Goal: Task Accomplishment & Management: Complete application form

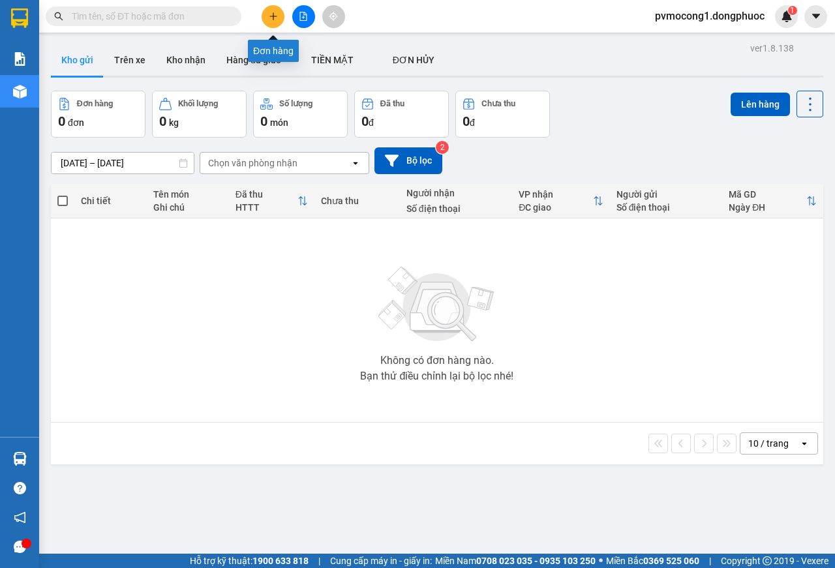
click at [279, 10] on button at bounding box center [273, 16] width 23 height 23
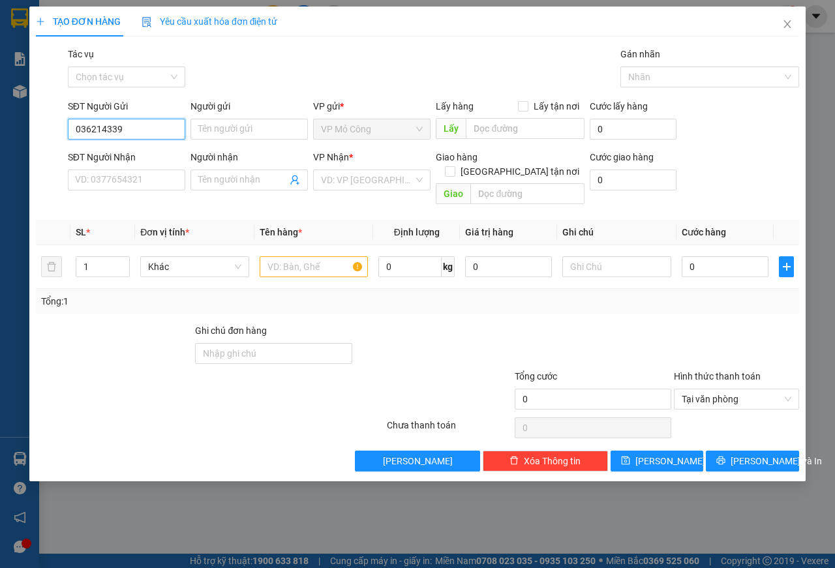
type input "0362143391"
click at [136, 155] on div "0362143391 - VĂN" at bounding box center [127, 155] width 102 height 14
type input "VĂN"
type input "0908184591"
type input "phúc"
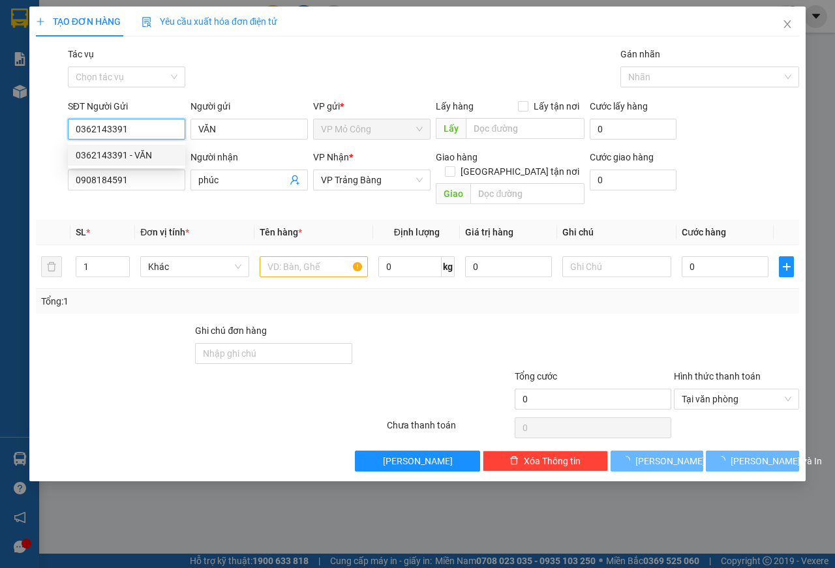
type input "45.000"
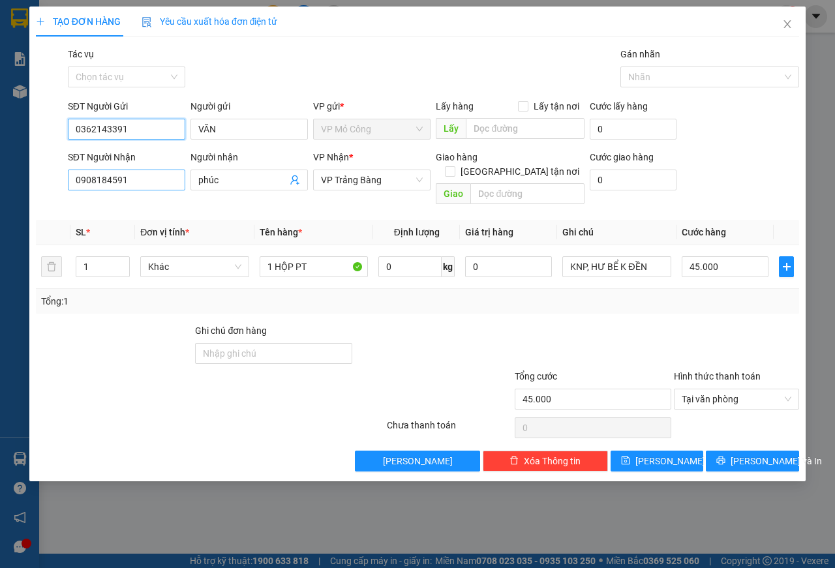
type input "0362143391"
drag, startPoint x: 133, startPoint y: 178, endPoint x: 53, endPoint y: 179, distance: 80.3
click at [53, 179] on div "SĐT Người Nhận 0908184591 Người nhận phúc VP Nhận * VP Trảng Bàng Giao hàng [GE…" at bounding box center [418, 180] width 766 height 60
type input "0908184591"
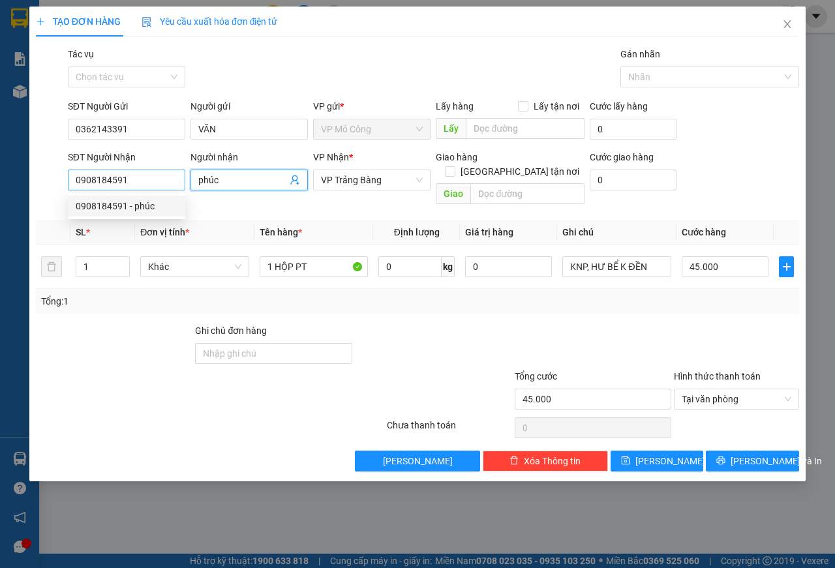
drag, startPoint x: 231, startPoint y: 180, endPoint x: 171, endPoint y: 179, distance: 60.0
click at [171, 179] on div "SĐT Người Nhận 0908184591 Người nhận phúc phúc VP Nhận * VP Trảng Bàng Giao hàn…" at bounding box center [433, 180] width 737 height 60
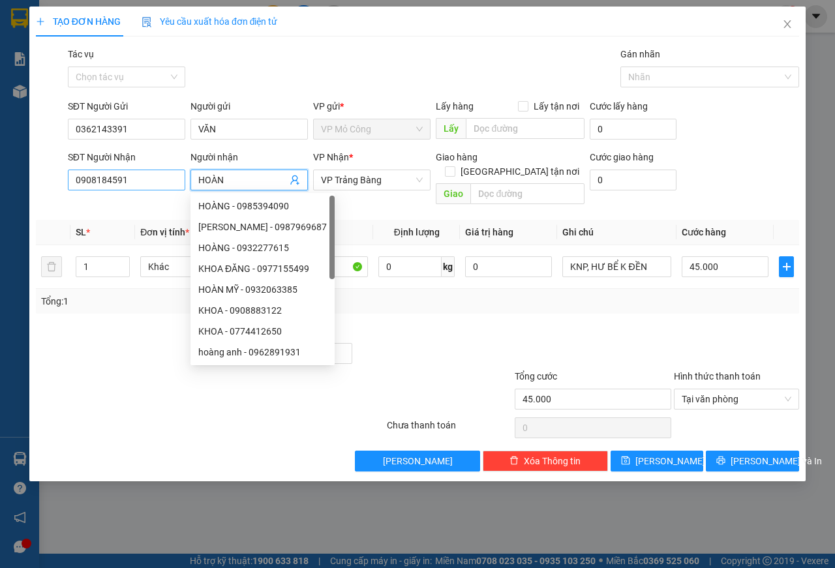
type input "HOÀNG"
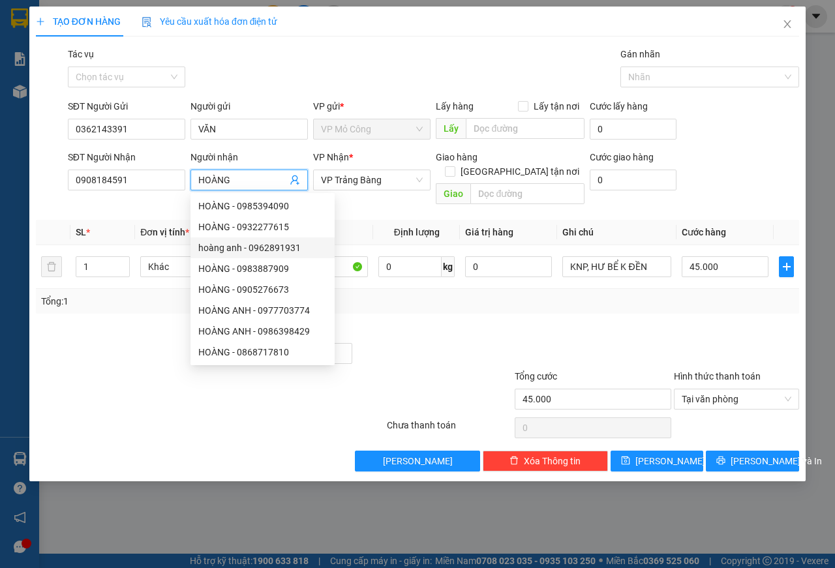
click at [333, 251] on div "hoàng anh - 0962891931" at bounding box center [263, 248] width 144 height 21
type input "0962891931"
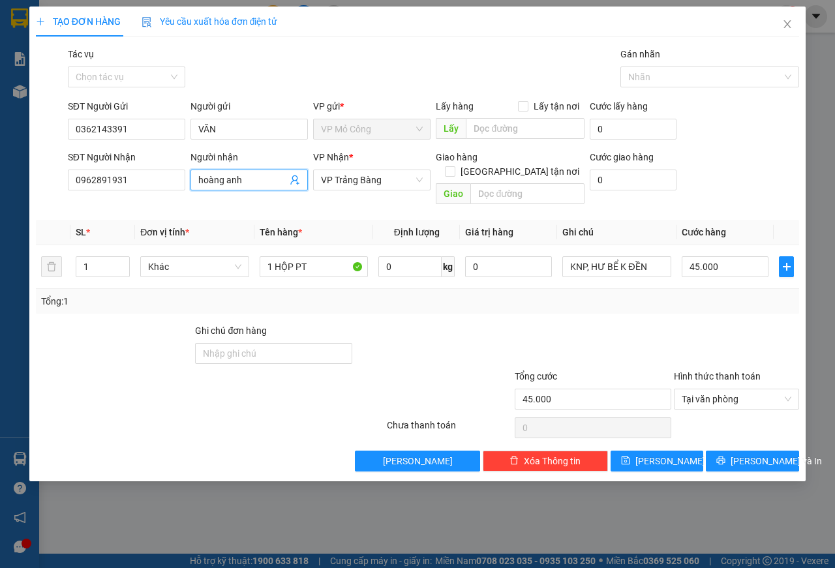
click at [191, 178] on span "hoàng anh" at bounding box center [249, 180] width 117 height 21
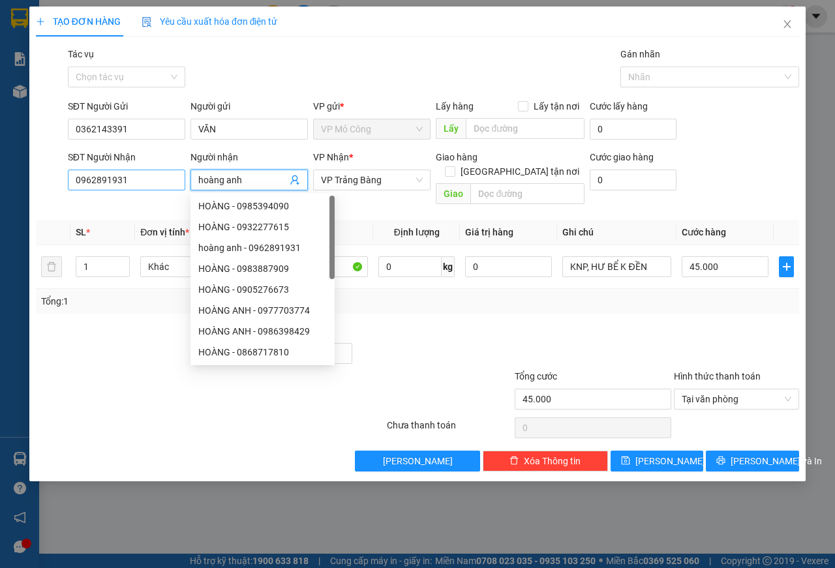
drag, startPoint x: 246, startPoint y: 176, endPoint x: 174, endPoint y: 170, distance: 72.6
click at [174, 170] on div "SĐT Người Nhận 0962891931 Người nhận hoàng anh VP Nhận * VP Trảng Bàng Giao hàn…" at bounding box center [433, 180] width 737 height 60
type input "hoàng anh"
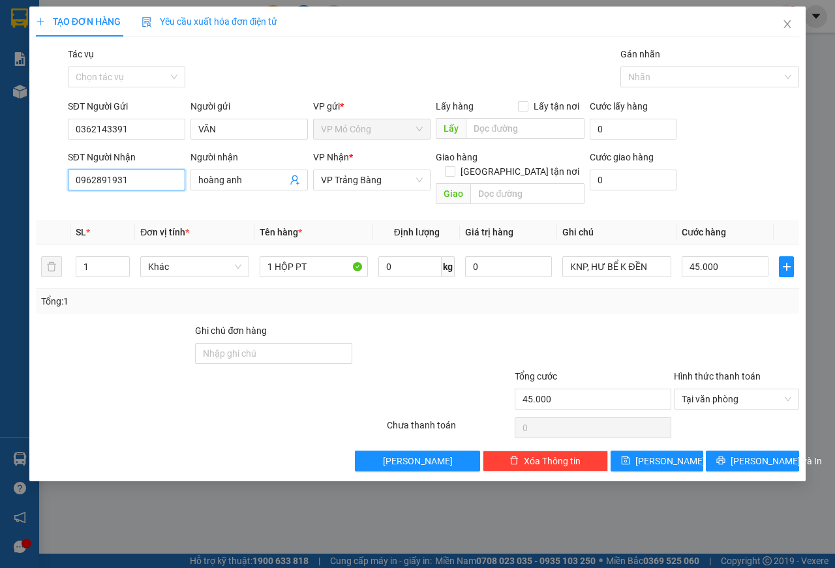
drag, startPoint x: 136, startPoint y: 180, endPoint x: 60, endPoint y: 180, distance: 75.7
click at [60, 180] on div "SĐT Người Nhận 0962891931 0962891931 Người nhận hoàng anh VP Nhận * VP Trảng Bà…" at bounding box center [418, 180] width 766 height 60
type input "0908184591"
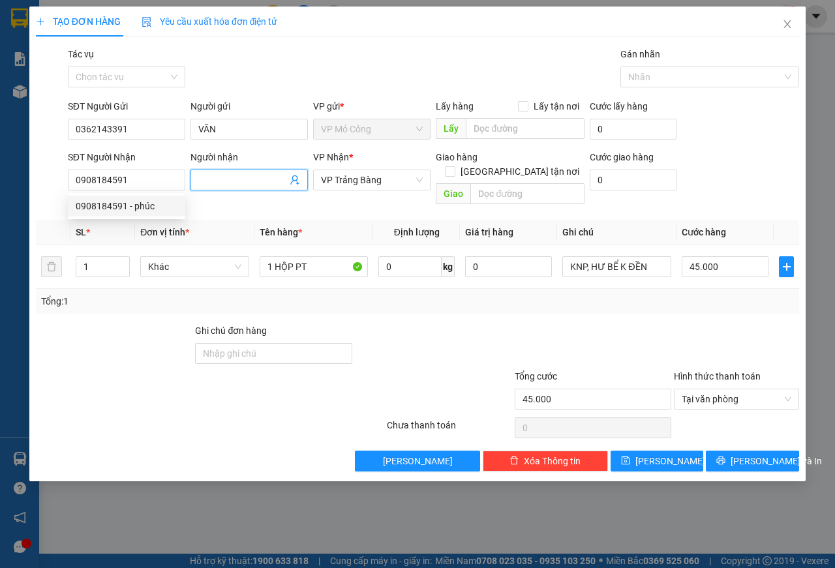
click at [241, 181] on input "Người nhận" at bounding box center [242, 180] width 89 height 14
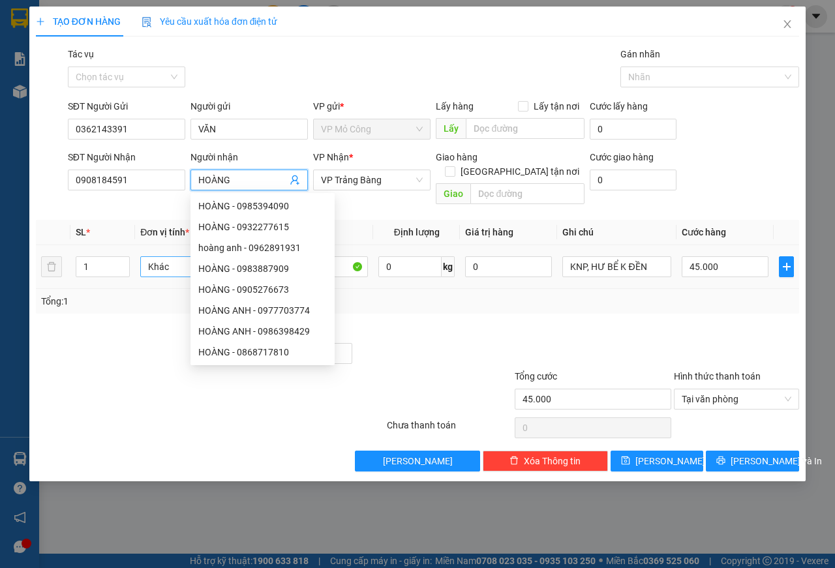
click at [163, 257] on span "Khác" at bounding box center [194, 267] width 93 height 20
type input "HOÀNG"
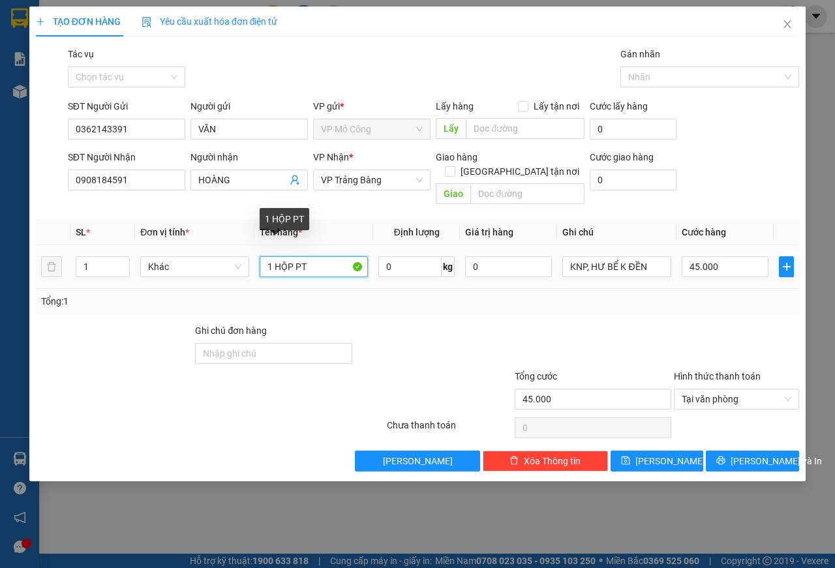
drag, startPoint x: 276, startPoint y: 251, endPoint x: 298, endPoint y: 247, distance: 22.5
click at [298, 256] on input "1 HỘP PT" at bounding box center [314, 266] width 109 height 21
click at [275, 256] on input "1 THÙNG PT" at bounding box center [314, 266] width 109 height 21
type input "1THÙNG PT"
click at [688, 256] on input "45.000" at bounding box center [725, 266] width 87 height 21
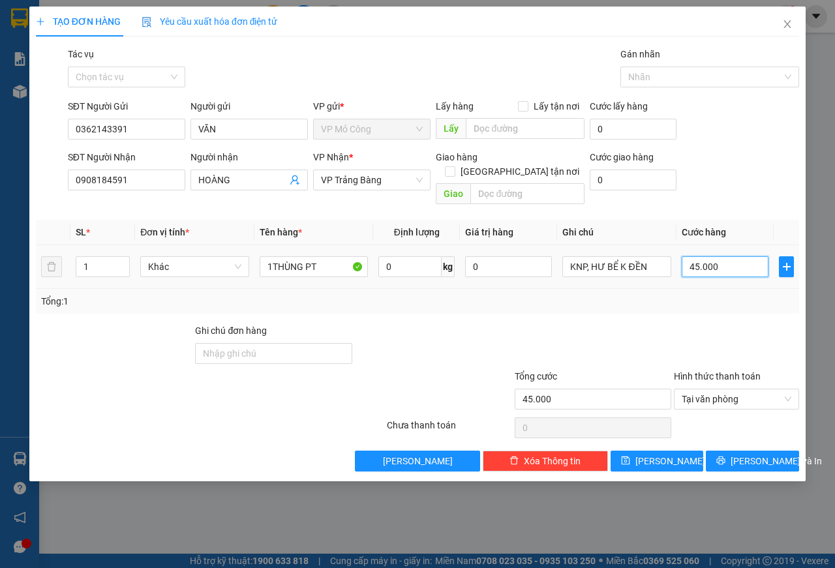
type input "5"
type input "55"
type input "550"
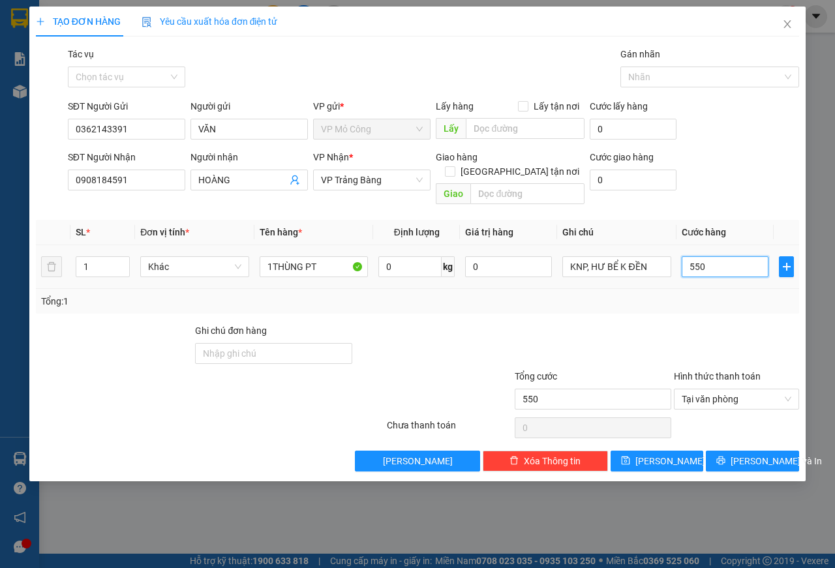
type input "5.500"
type input "55.000"
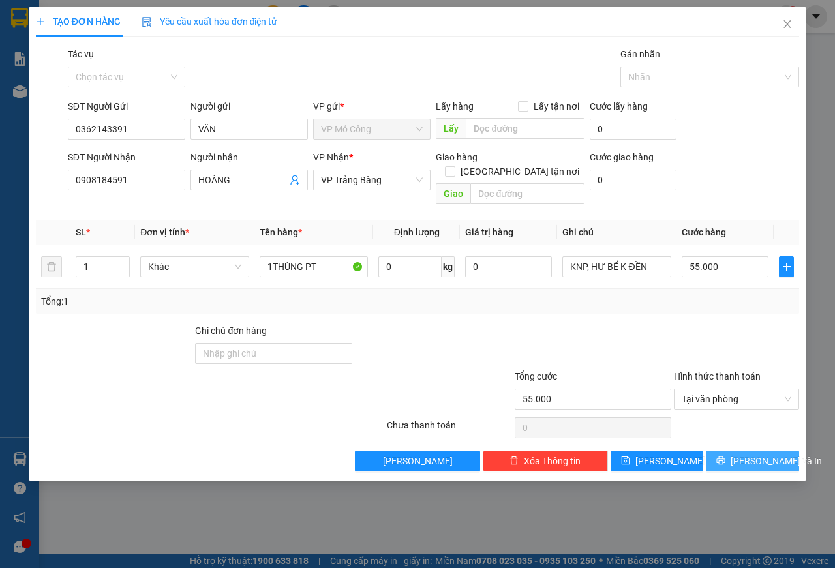
click at [755, 454] on span "[PERSON_NAME] và In" at bounding box center [776, 461] width 91 height 14
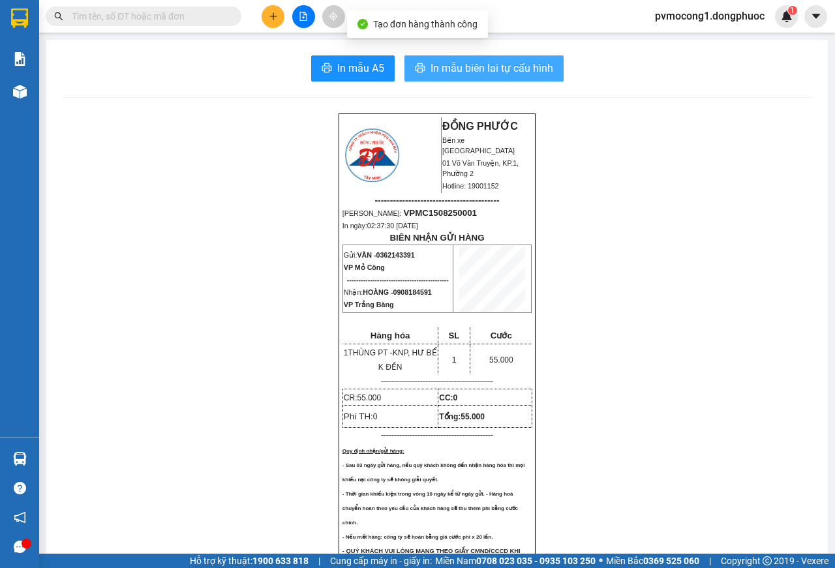
click at [487, 71] on span "In mẫu biên lai tự cấu hình" at bounding box center [492, 68] width 123 height 16
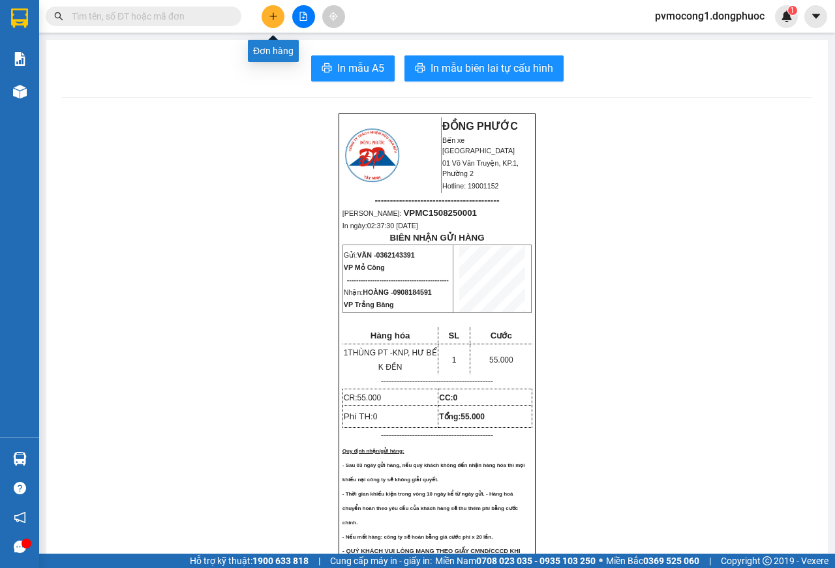
click at [271, 16] on icon "plus" at bounding box center [273, 16] width 9 height 9
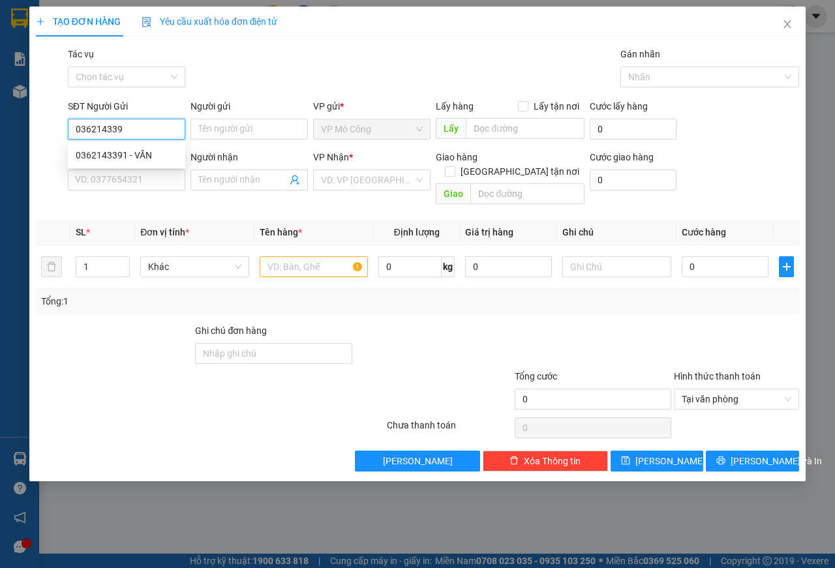
type input "0362143391"
click at [142, 149] on div "0362143391 - VĂN" at bounding box center [127, 155] width 102 height 14
type input "VĂN"
type input "0908184591"
type input "HOÀNG"
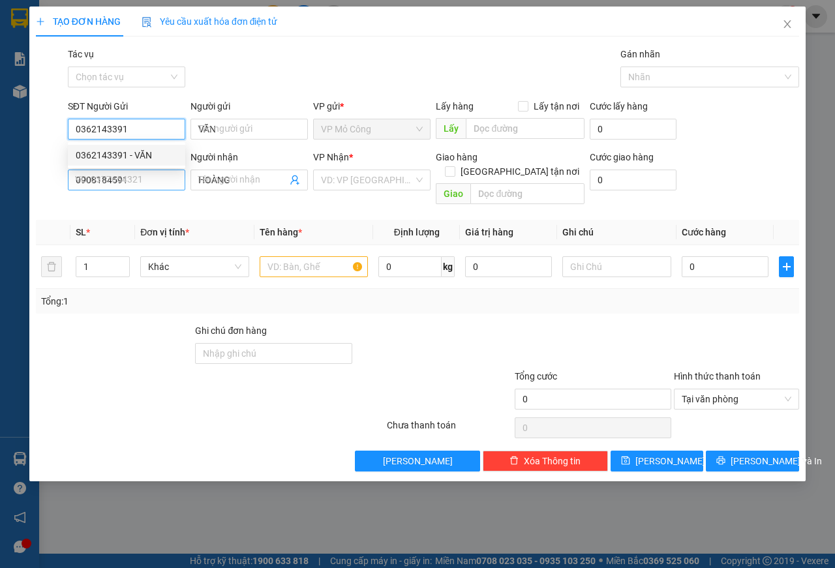
type input "55.000"
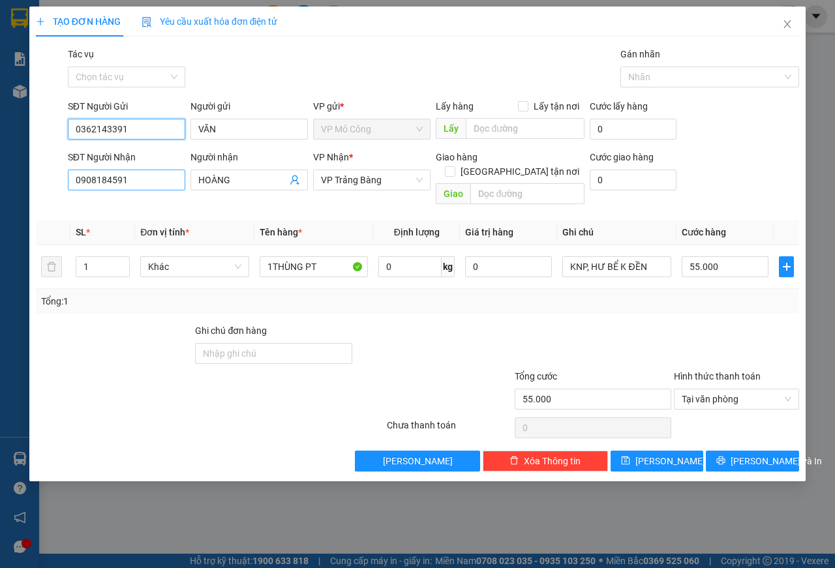
type input "0362143391"
drag, startPoint x: 137, startPoint y: 183, endPoint x: 55, endPoint y: 187, distance: 82.3
click at [55, 187] on div "SĐT Người Nhận 0908184591 Người nhận HOÀNG VP Nhận * VP Trảng Bàng Giao hàng [G…" at bounding box center [418, 180] width 766 height 60
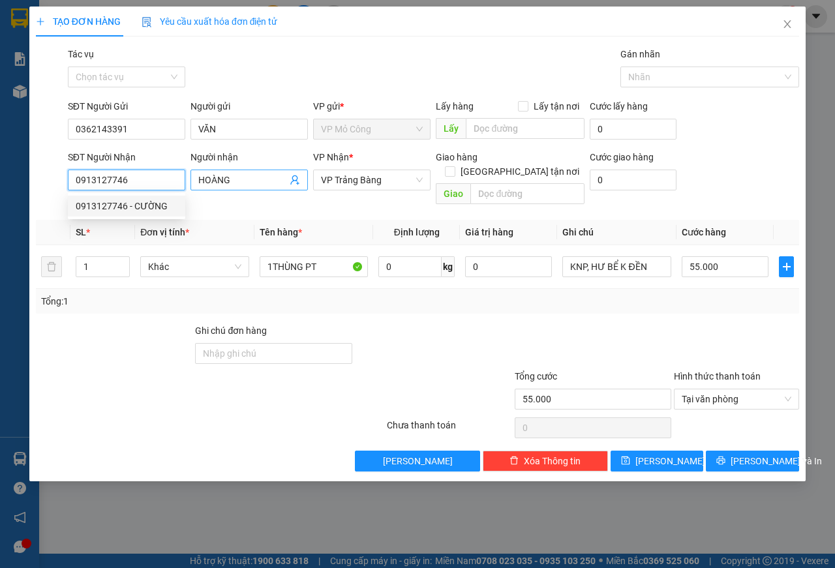
type input "0913127746"
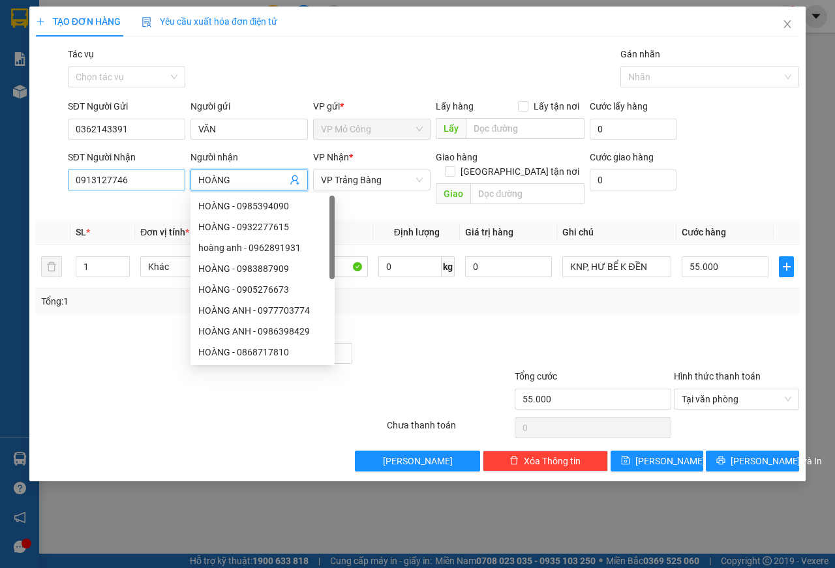
drag, startPoint x: 247, startPoint y: 178, endPoint x: 184, endPoint y: 170, distance: 63.2
click at [184, 170] on div "SĐT Người Nhận 0913127746 Người nhận HOÀNG VP Nhận * VP Trảng Bàng Giao hàng [G…" at bounding box center [433, 180] width 737 height 60
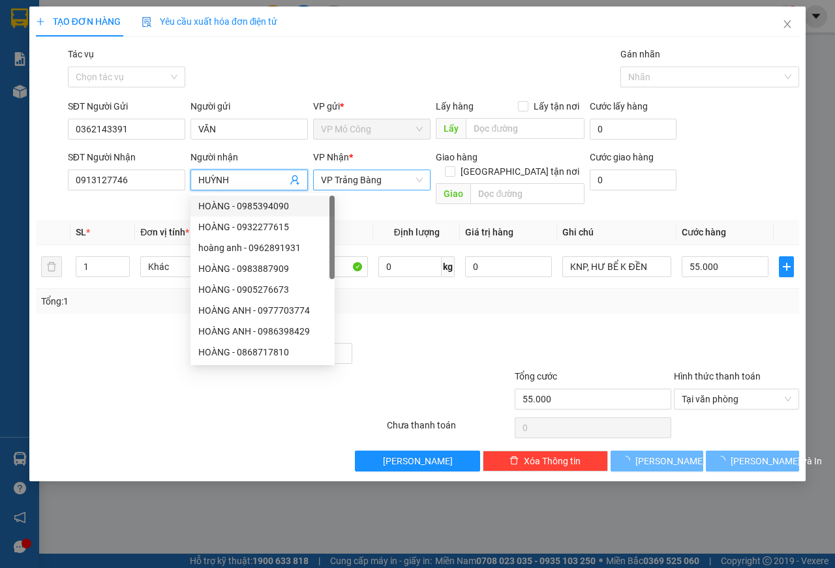
click at [402, 182] on span "VP Trảng Bàng" at bounding box center [372, 180] width 102 height 20
type input "HUỲNH"
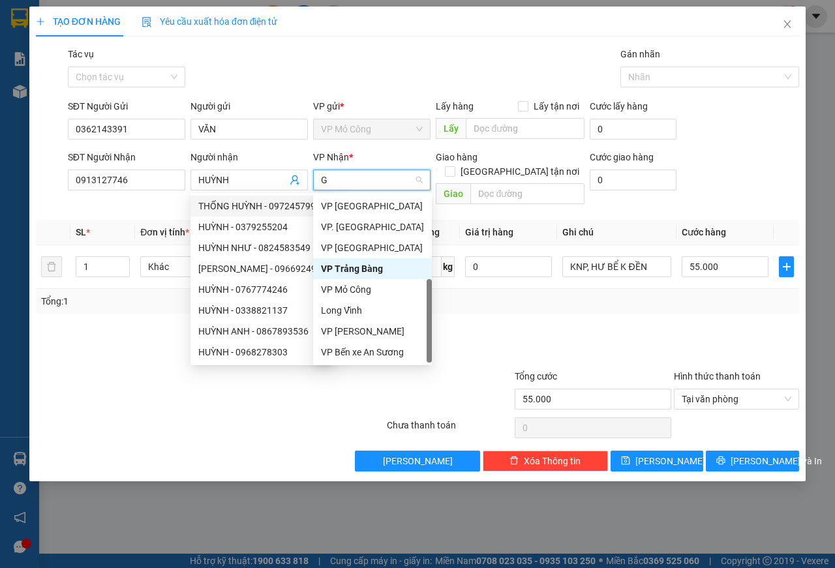
scroll to position [21, 0]
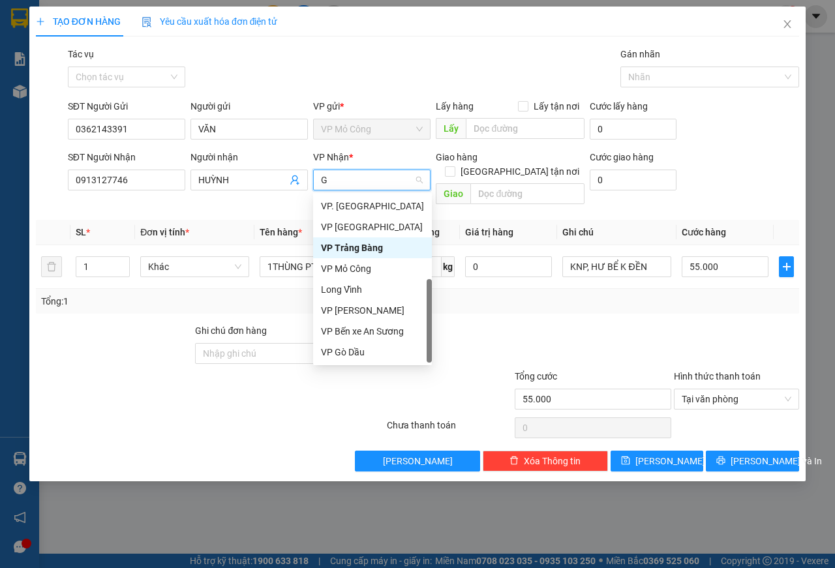
type input "GO"
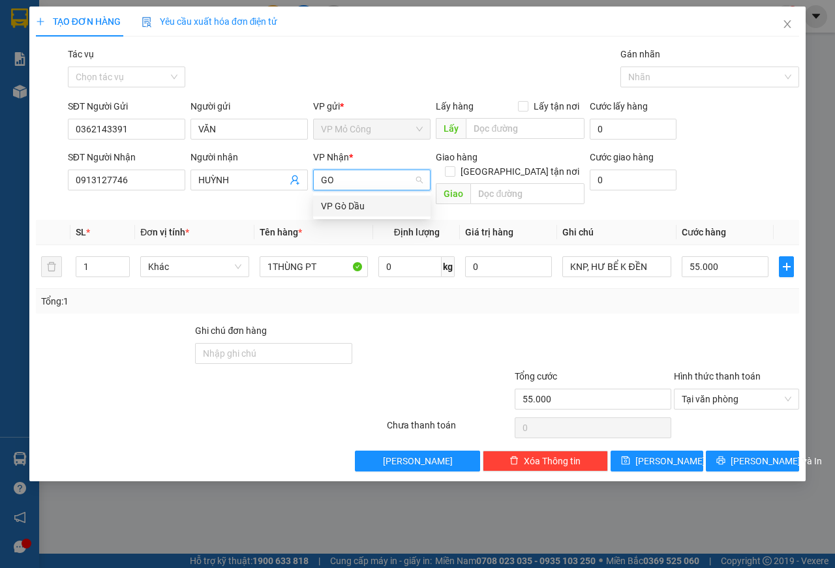
click at [370, 208] on div "VP Gò Dầu" at bounding box center [372, 206] width 102 height 14
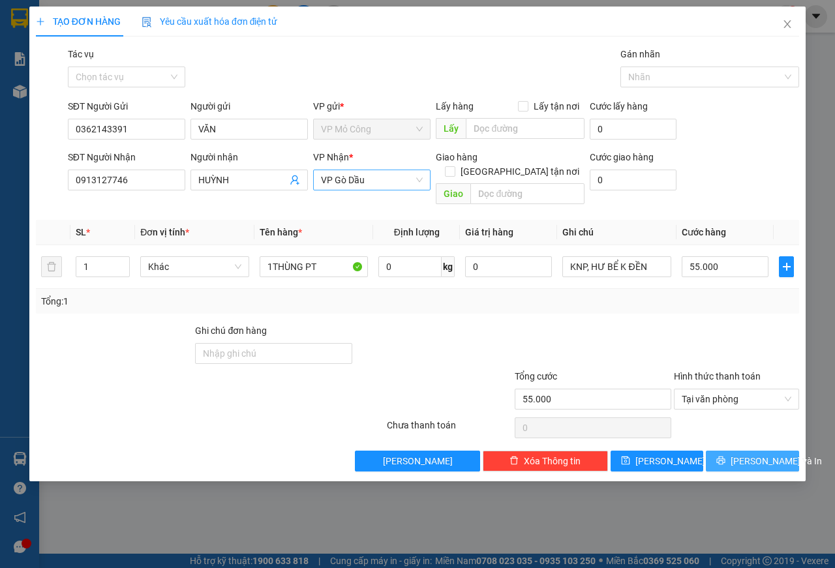
click at [750, 454] on span "[PERSON_NAME] và In" at bounding box center [776, 461] width 91 height 14
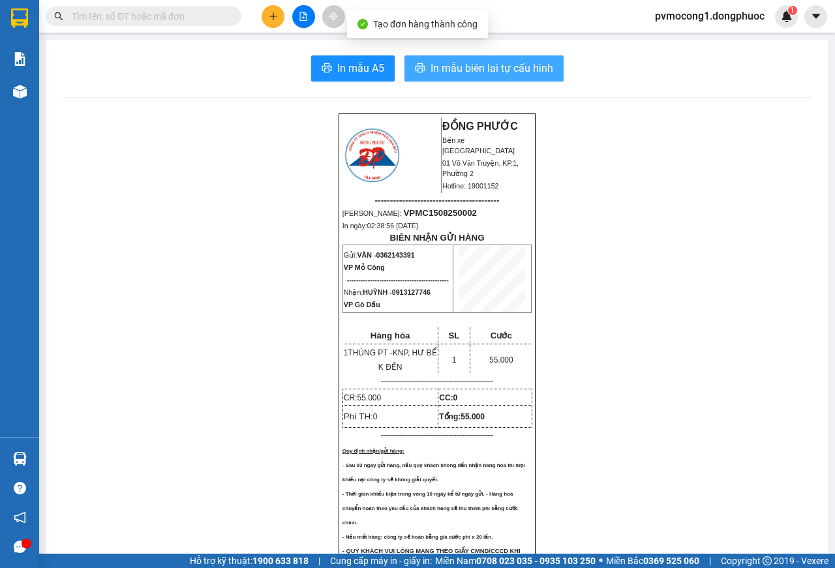
click at [519, 67] on span "In mẫu biên lai tự cấu hình" at bounding box center [492, 68] width 123 height 16
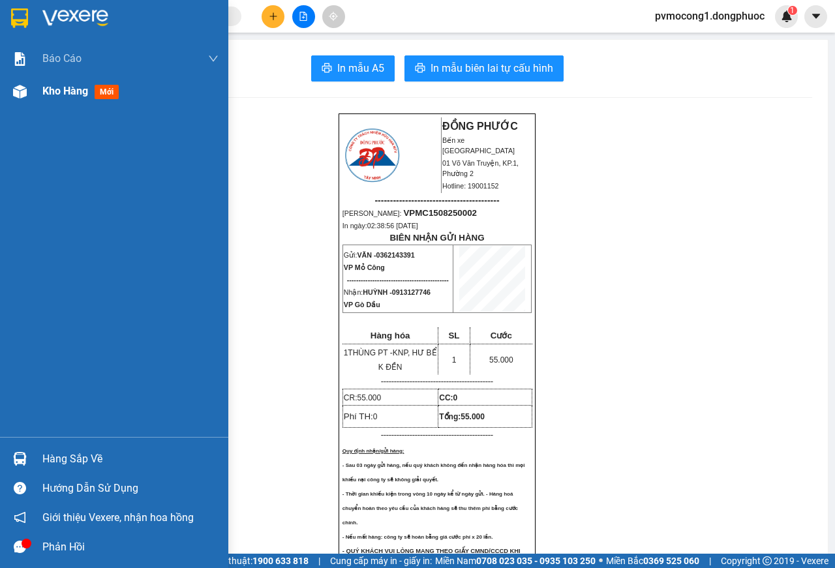
click at [25, 91] on img at bounding box center [20, 92] width 14 height 14
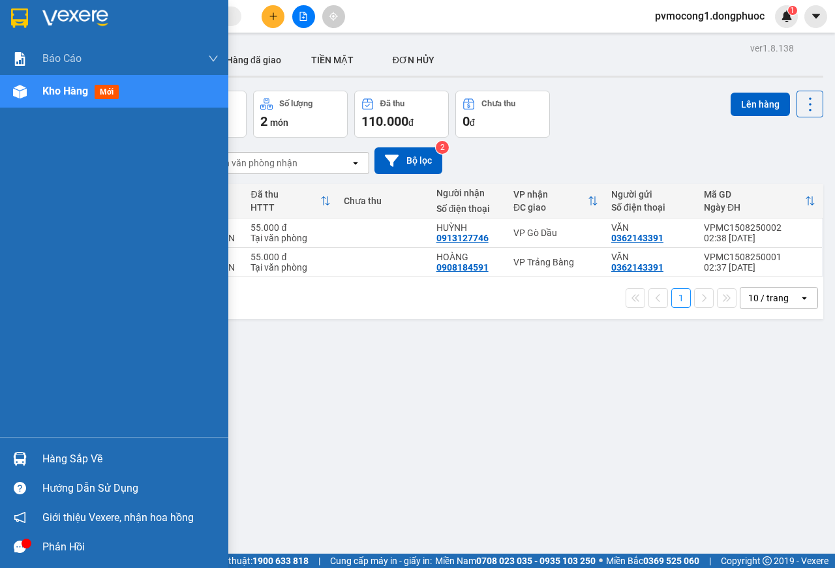
click at [31, 461] on div "Hàng sắp về" at bounding box center [114, 458] width 228 height 29
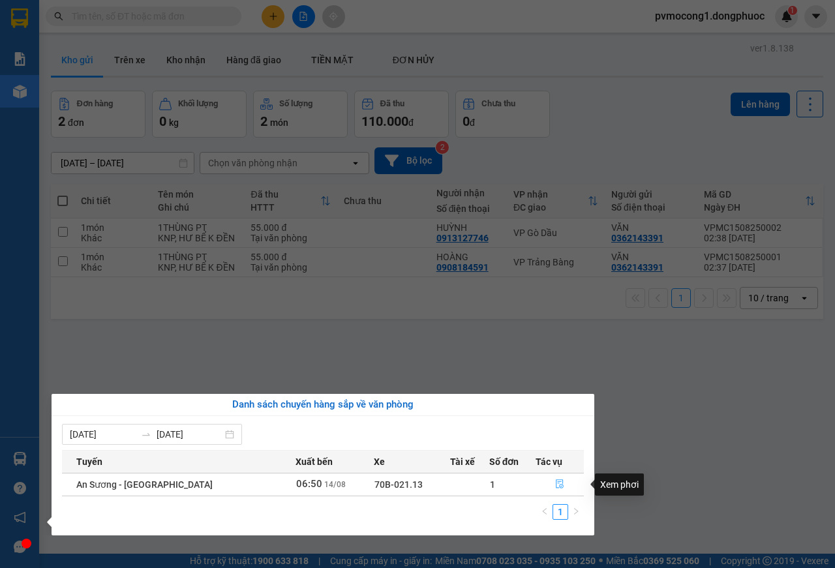
click at [555, 483] on icon "file-done" at bounding box center [559, 484] width 9 height 9
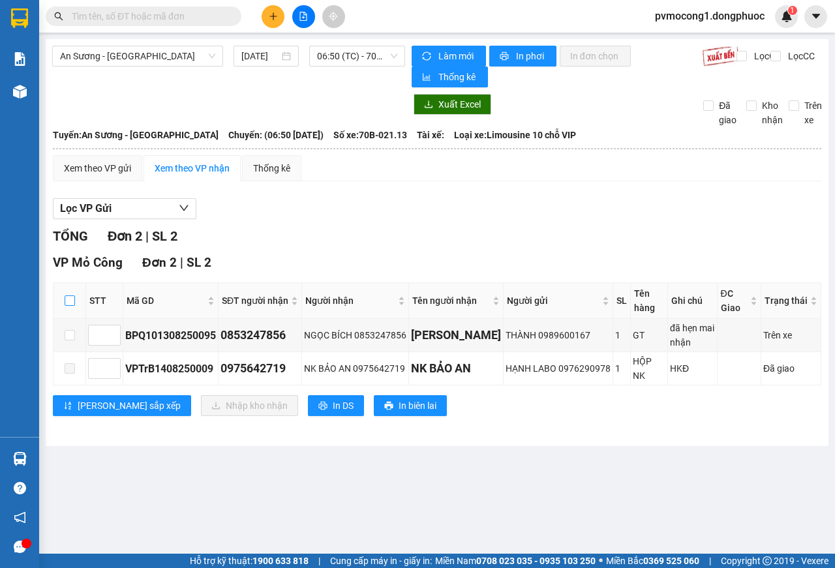
click at [67, 300] on input "checkbox" at bounding box center [70, 301] width 10 height 10
checkbox input "true"
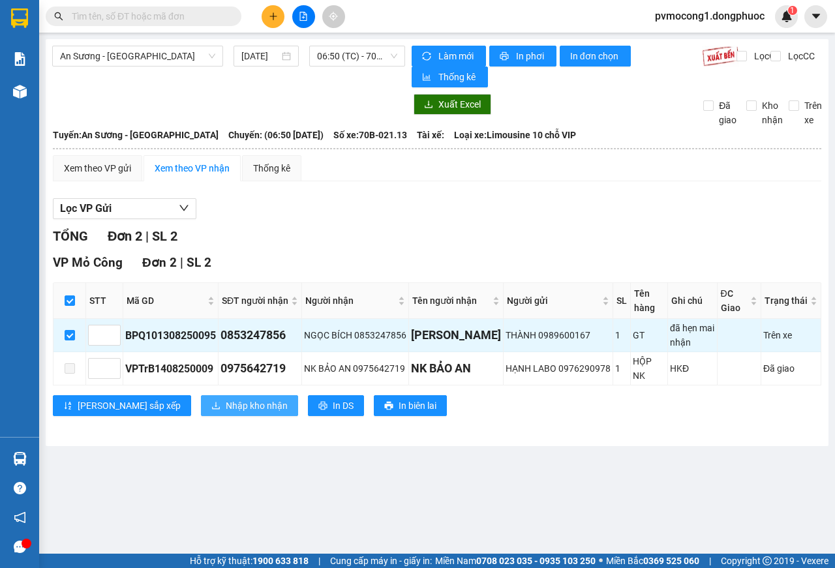
click at [226, 399] on span "Nhập kho nhận" at bounding box center [257, 406] width 62 height 14
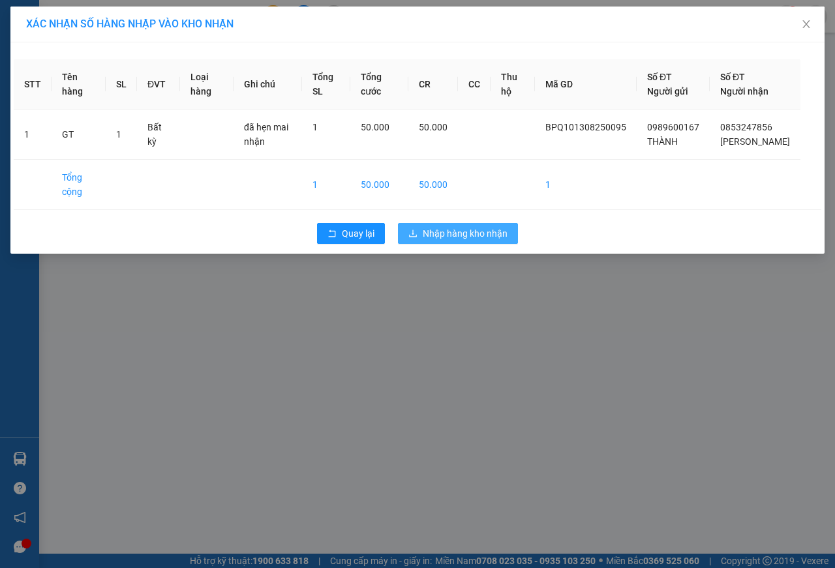
click at [466, 241] on span "Nhập hàng kho nhận" at bounding box center [465, 233] width 85 height 14
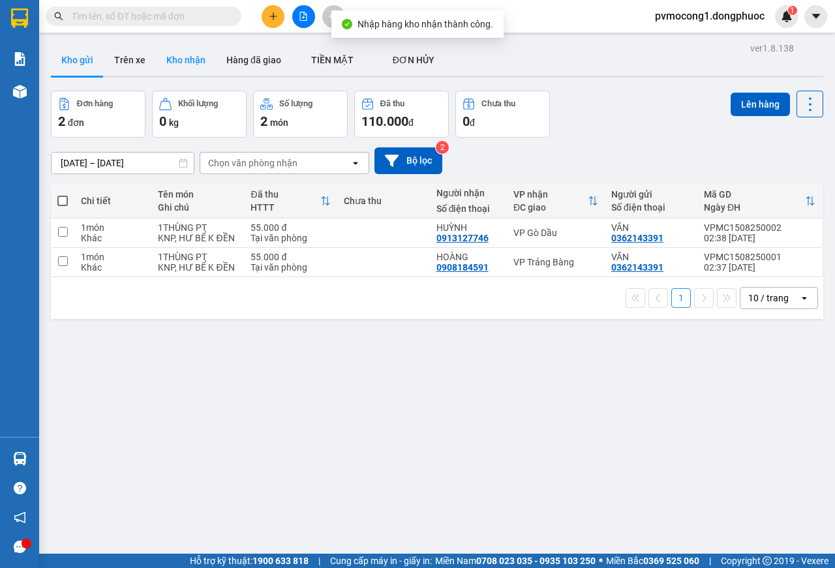
click at [182, 62] on button "Kho nhận" at bounding box center [186, 59] width 60 height 31
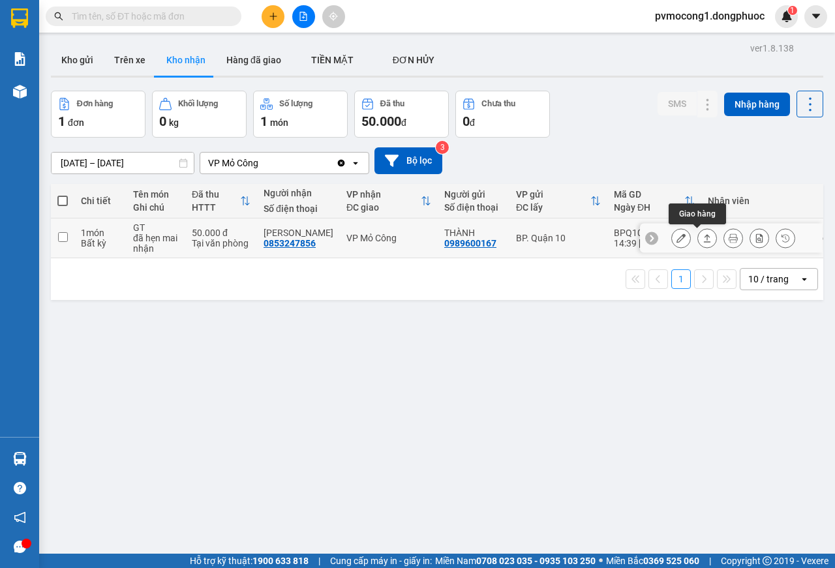
click at [703, 239] on icon at bounding box center [707, 238] width 9 height 9
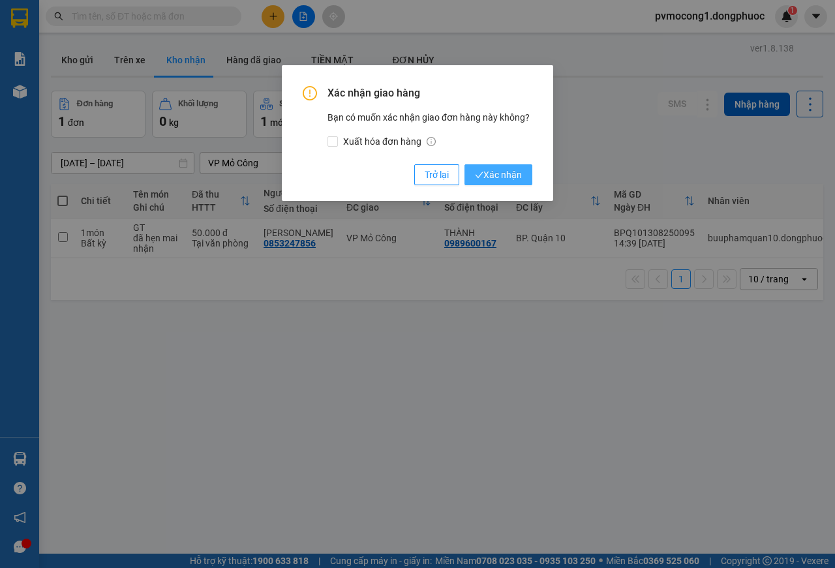
click at [519, 179] on span "Xác nhận" at bounding box center [498, 175] width 47 height 14
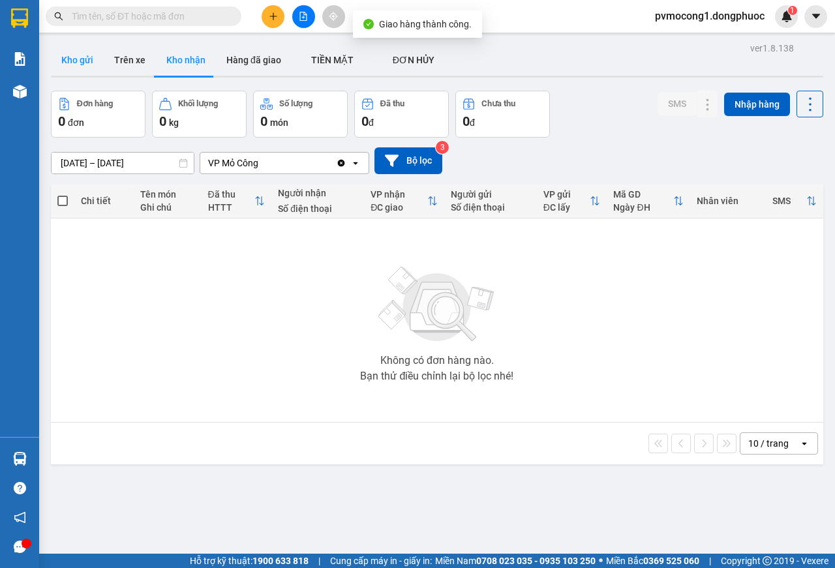
click at [69, 59] on button "Kho gửi" at bounding box center [77, 59] width 53 height 31
